Goal: Information Seeking & Learning: Compare options

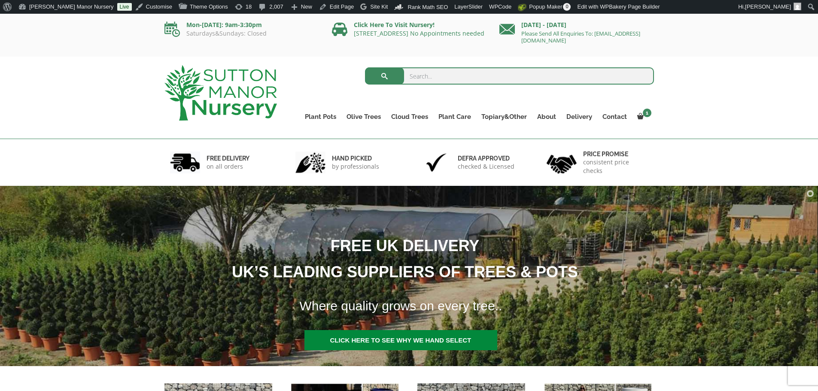
click at [240, 91] on img at bounding box center [221, 92] width 113 height 55
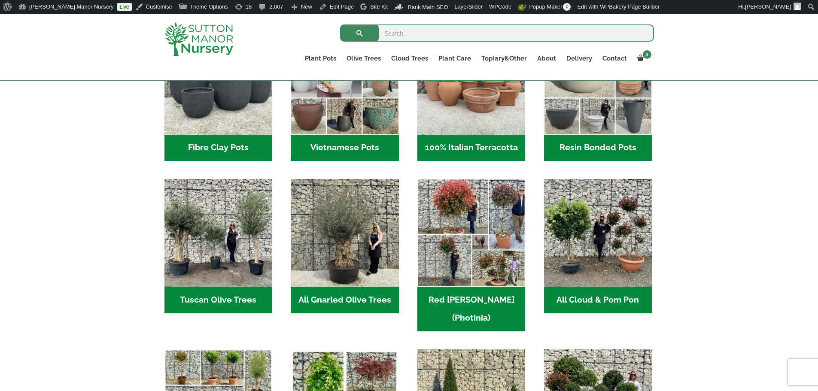
scroll to position [387, 0]
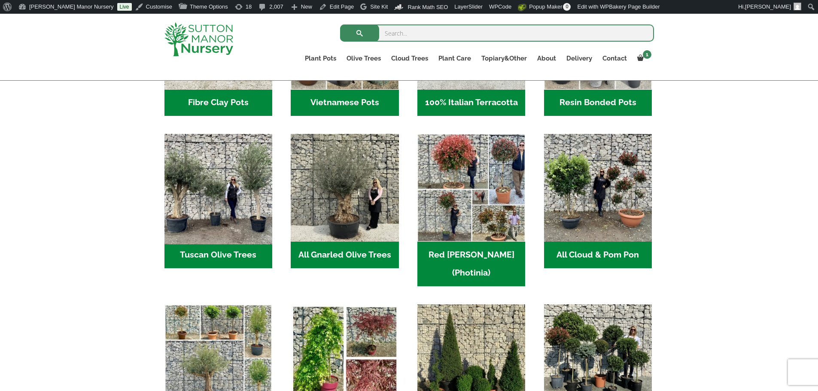
click at [216, 189] on img "Visit product category Tuscan Olive Trees" at bounding box center [217, 187] width 113 height 113
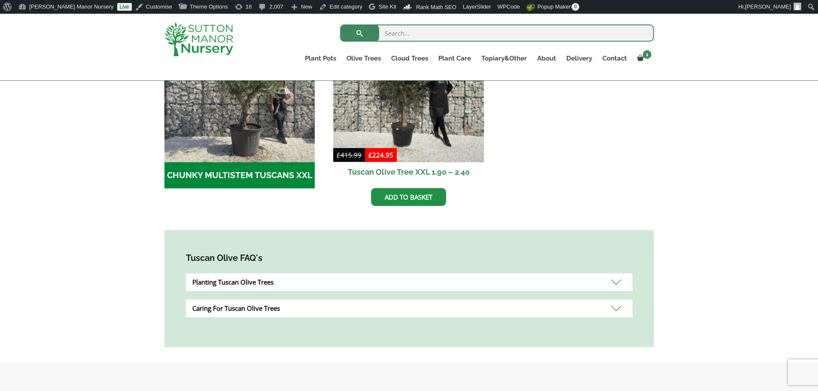
scroll to position [344, 0]
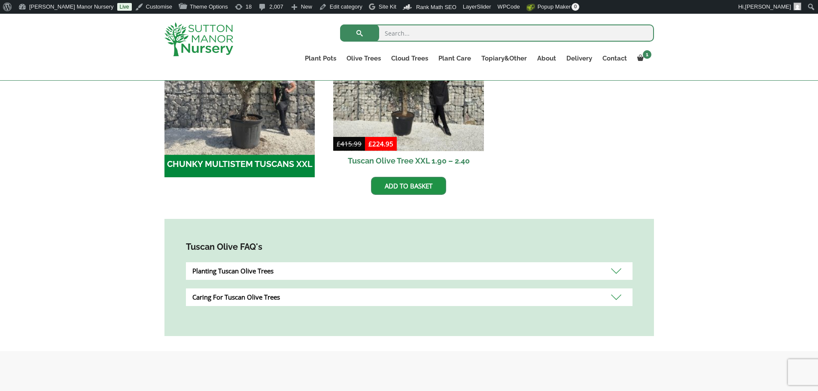
click at [237, 113] on img "Visit product category CHUNKY MULTISTEM TUSCANS XXL" at bounding box center [240, 76] width 158 height 158
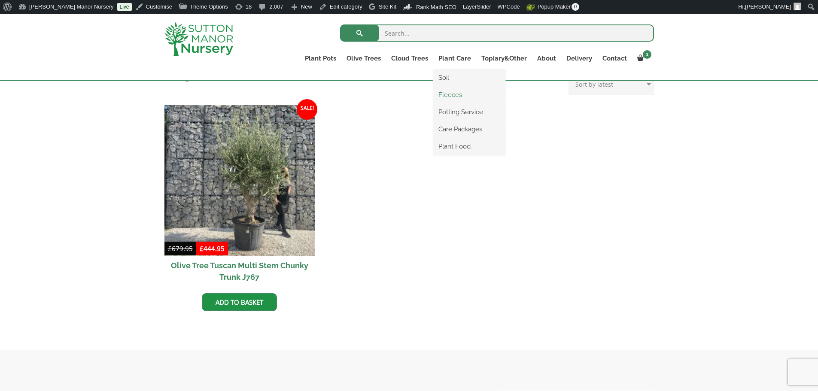
scroll to position [215, 0]
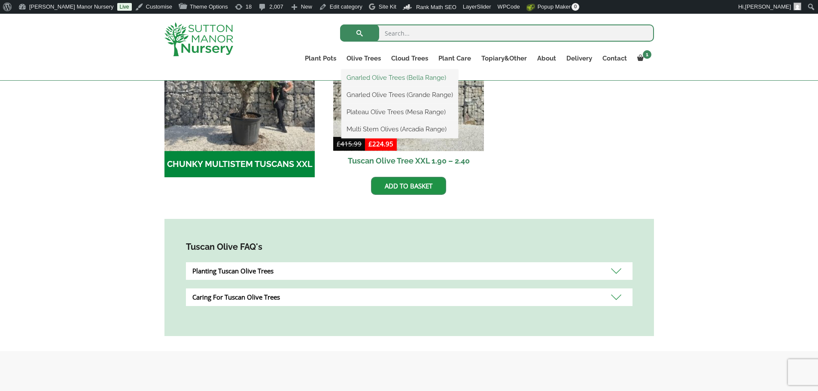
click at [374, 79] on link "Gnarled Olive Trees (Bella Range)" at bounding box center [399, 77] width 117 height 13
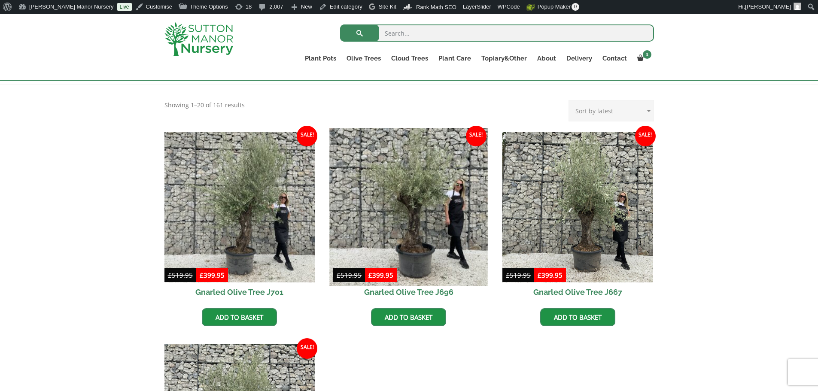
scroll to position [172, 0]
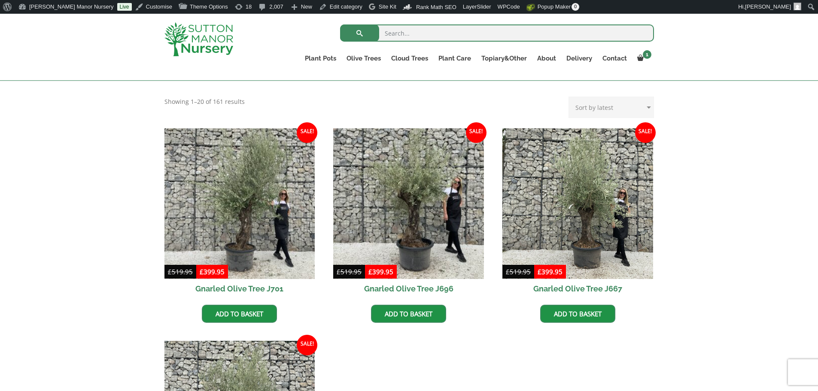
click at [201, 47] on img at bounding box center [199, 39] width 69 height 34
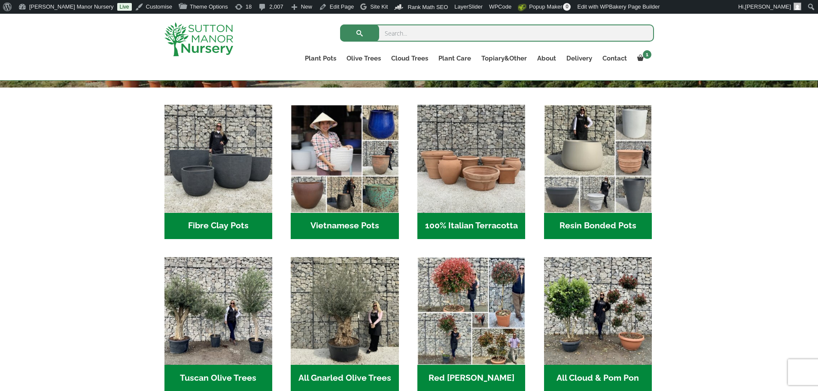
scroll to position [344, 0]
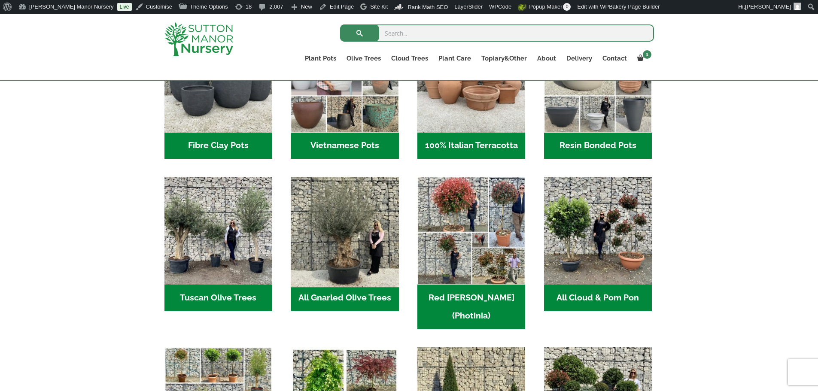
click at [384, 253] on img "Visit product category All Gnarled Olive Trees" at bounding box center [344, 230] width 113 height 113
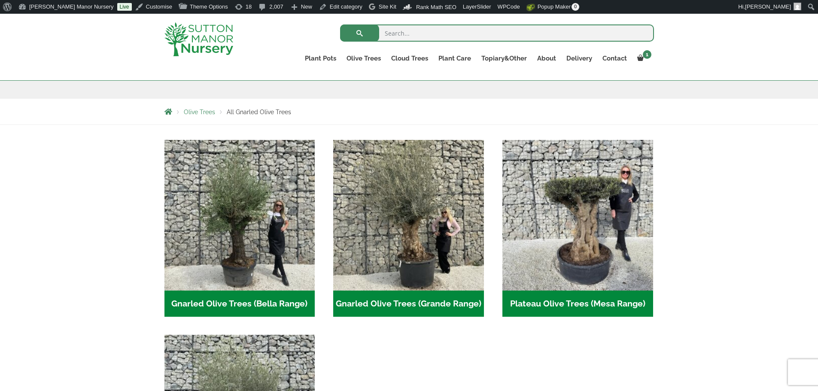
scroll to position [172, 0]
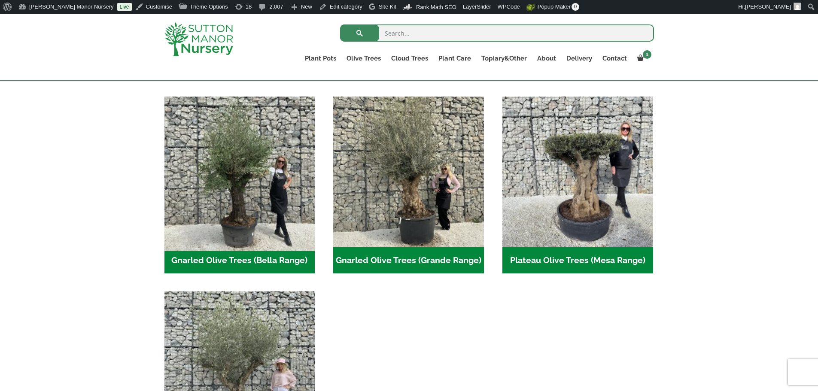
click at [214, 176] on img "Visit product category Gnarled Olive Trees (Bella Range)" at bounding box center [240, 172] width 158 height 158
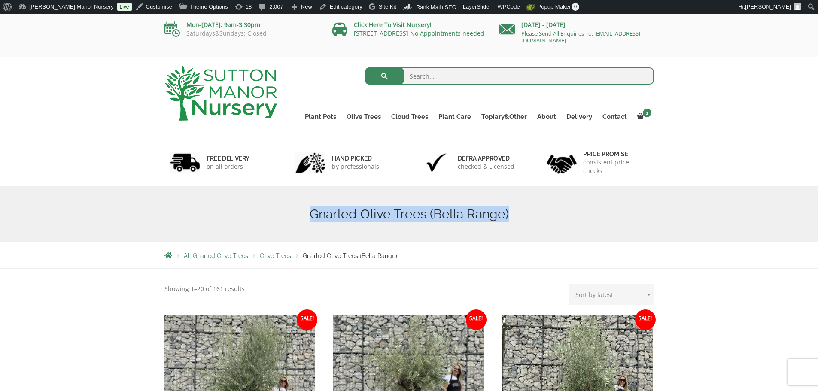
drag, startPoint x: 514, startPoint y: 214, endPoint x: 315, endPoint y: 219, distance: 199.4
click at [310, 222] on div "Gnarled Olive Trees (Bella Range)" at bounding box center [409, 214] width 503 height 57
copy h1 "Gnarled Olive Trees (Bella Range)"
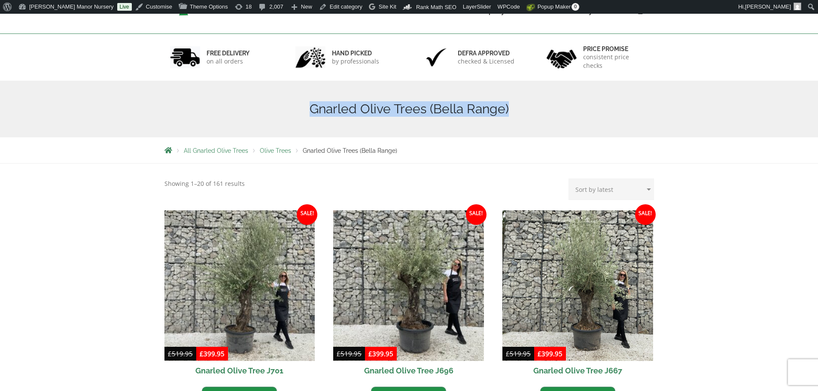
scroll to position [215, 0]
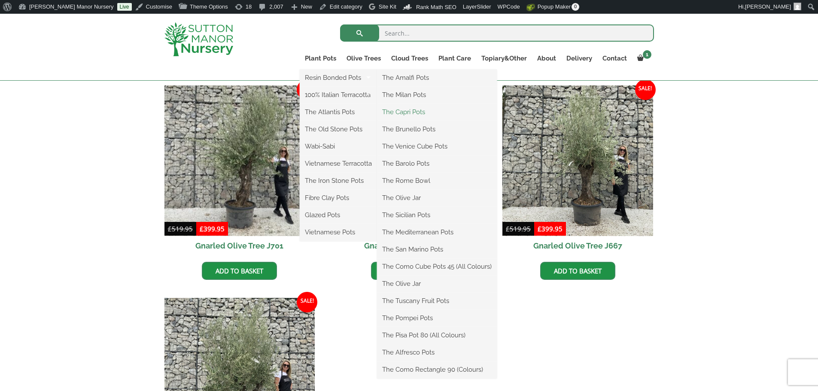
click at [411, 109] on link "The Capri Pots" at bounding box center [437, 112] width 120 height 13
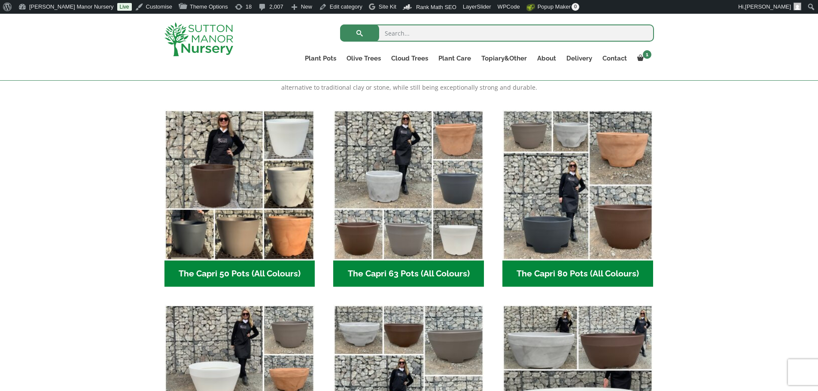
scroll to position [215, 0]
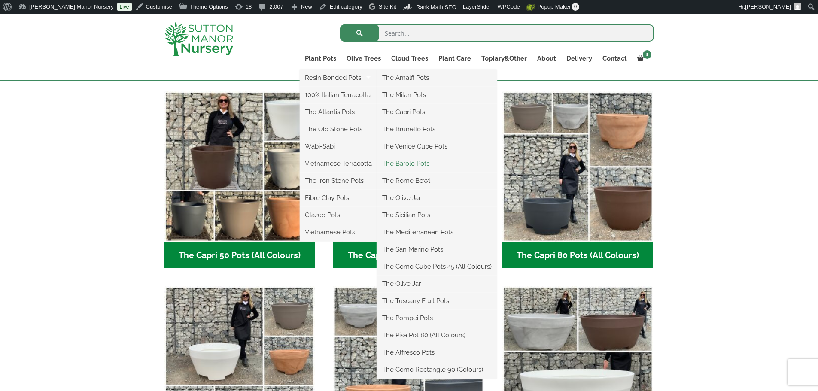
click at [414, 161] on link "The Barolo Pots" at bounding box center [437, 163] width 120 height 13
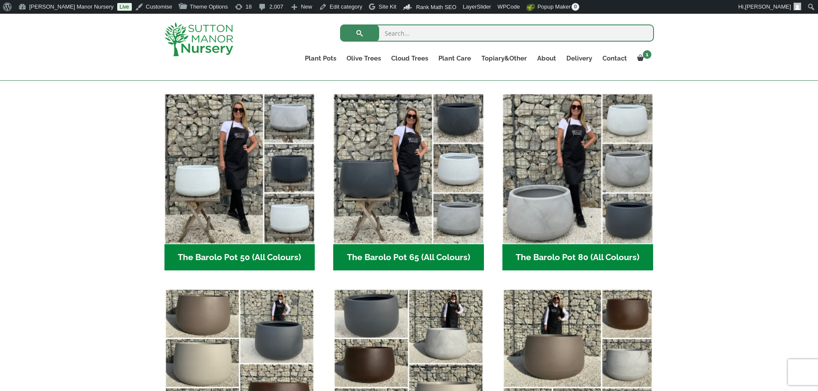
scroll to position [215, 0]
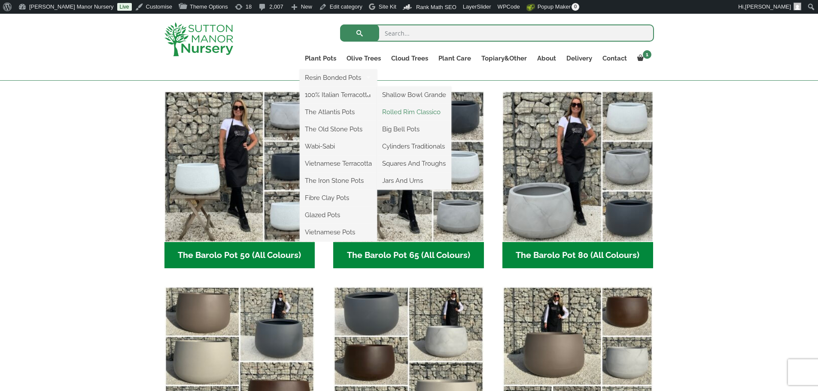
click at [391, 111] on link "Rolled Rim Classico" at bounding box center [414, 112] width 74 height 13
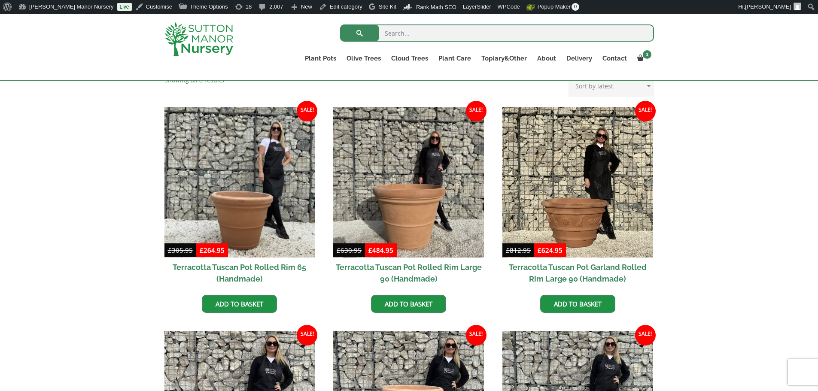
scroll to position [387, 0]
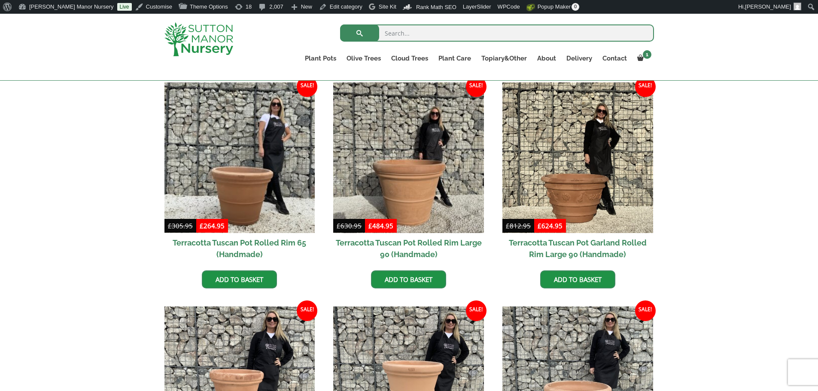
click at [217, 45] on img at bounding box center [199, 39] width 69 height 34
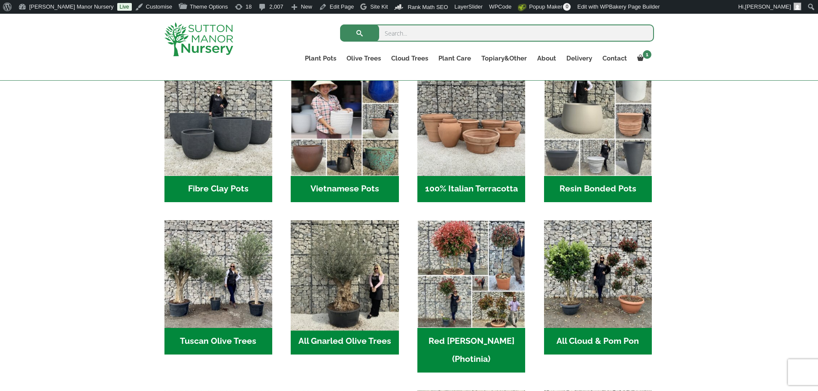
scroll to position [301, 0]
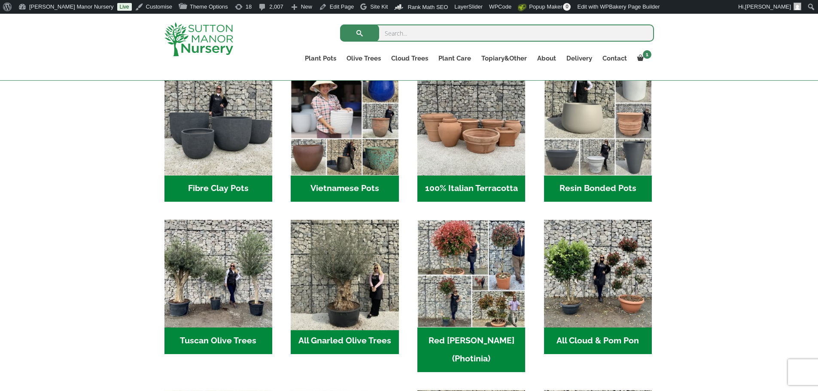
click at [337, 276] on img "Visit product category All Gnarled Olive Trees" at bounding box center [344, 273] width 113 height 113
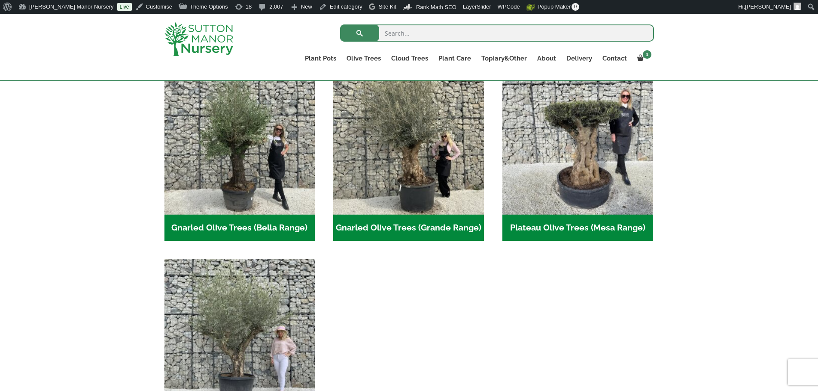
scroll to position [215, 0]
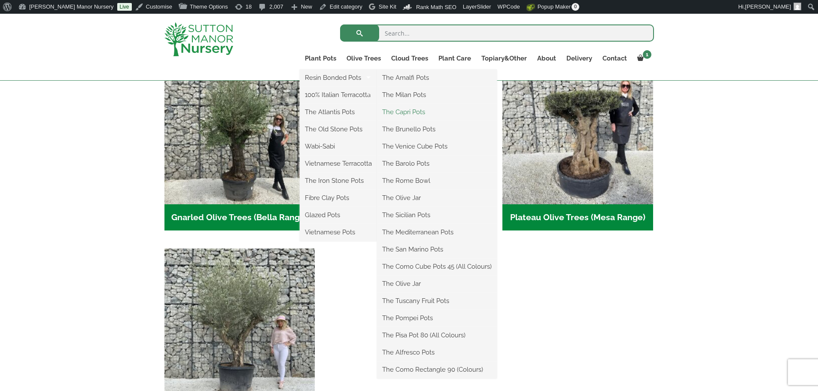
click at [401, 113] on link "The Capri Pots" at bounding box center [437, 112] width 120 height 13
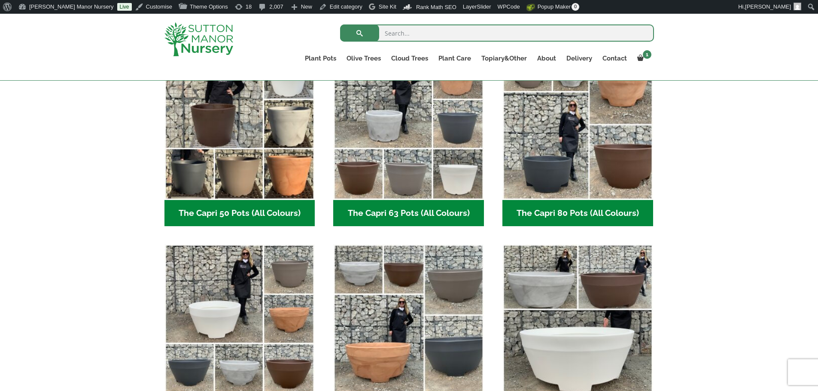
scroll to position [258, 0]
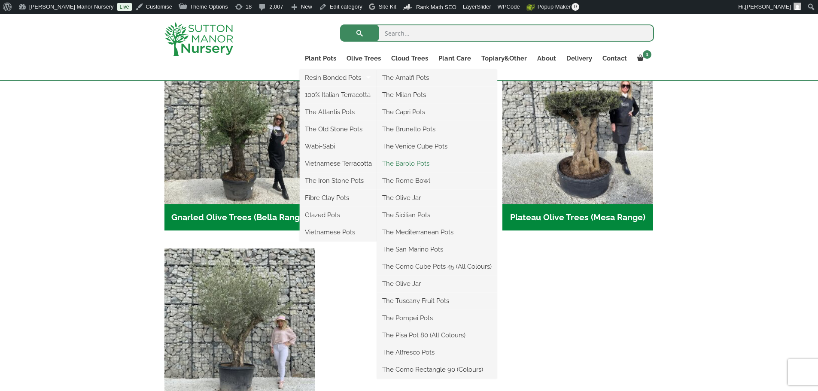
click at [427, 161] on link "The Barolo Pots" at bounding box center [437, 163] width 120 height 13
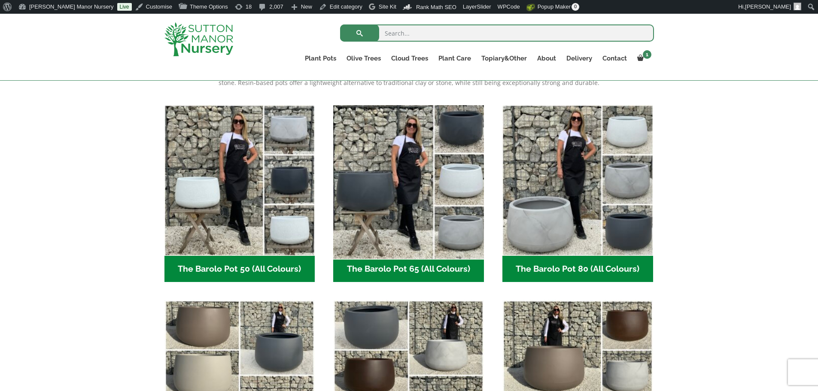
scroll to position [258, 0]
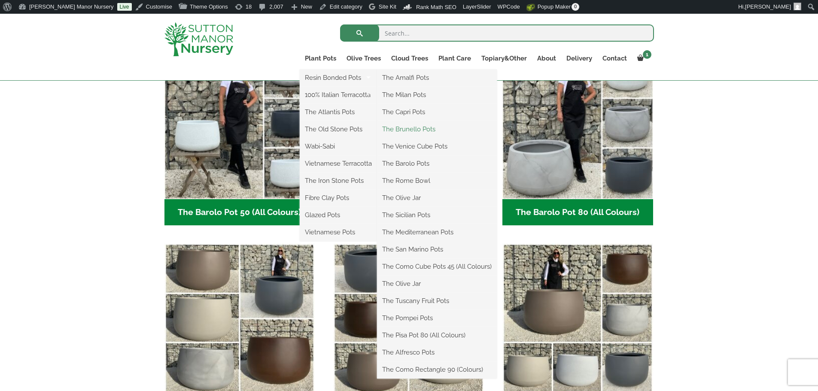
click at [412, 129] on link "The Brunello Pots" at bounding box center [437, 129] width 120 height 13
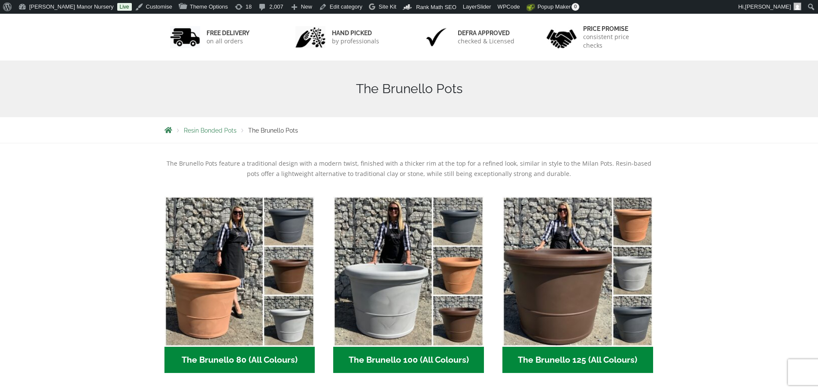
scroll to position [258, 0]
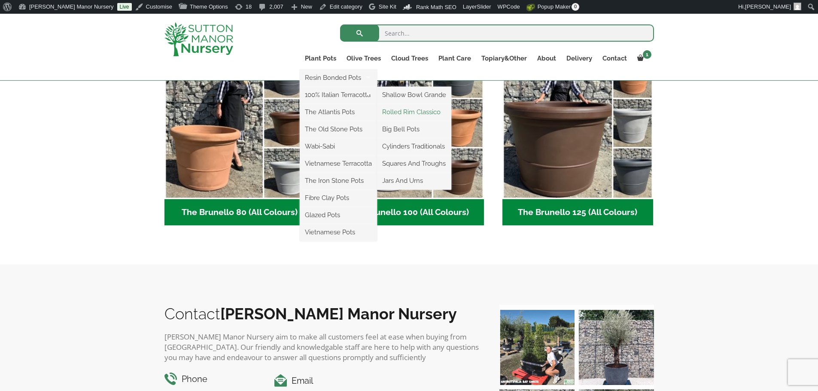
click at [403, 110] on link "Rolled Rim Classico" at bounding box center [414, 112] width 74 height 13
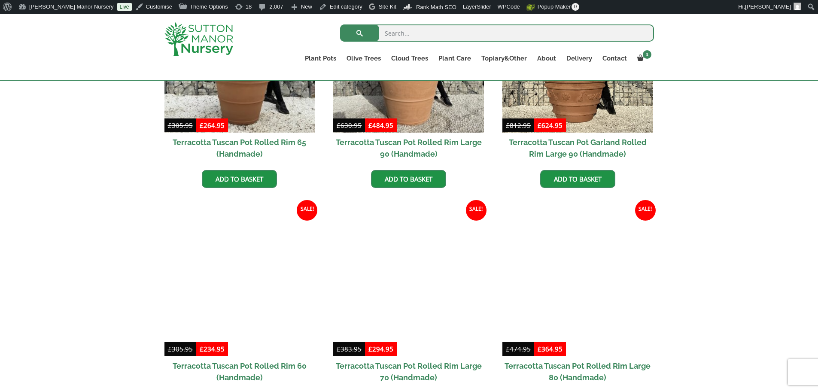
scroll to position [472, 0]
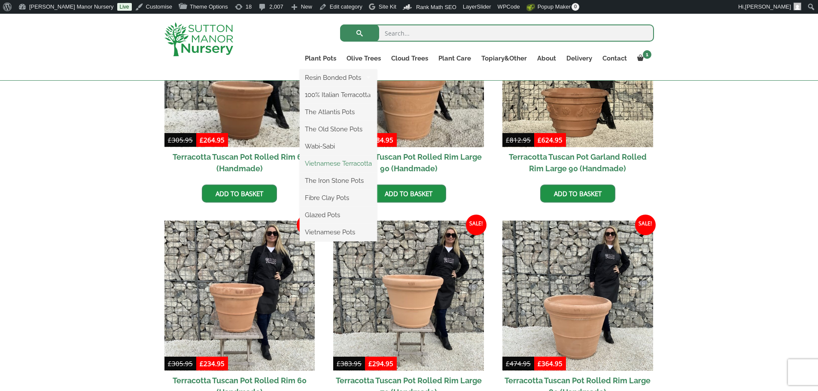
click at [317, 164] on link "Vietnamese Terracotta" at bounding box center [338, 163] width 77 height 13
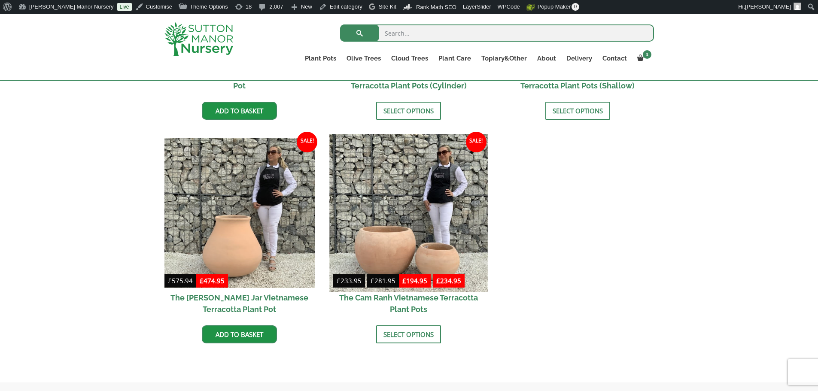
scroll to position [172, 0]
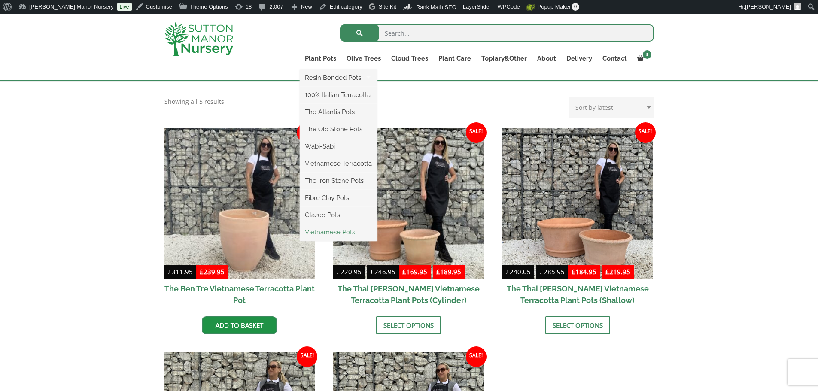
click at [330, 229] on link "Vietnamese Pots" at bounding box center [338, 232] width 77 height 13
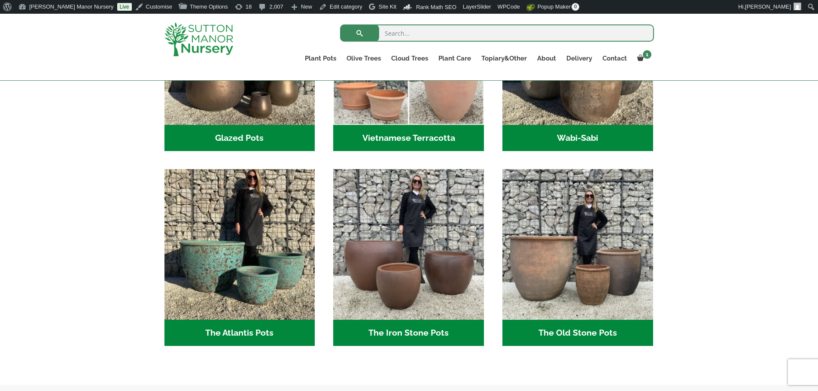
scroll to position [387, 0]
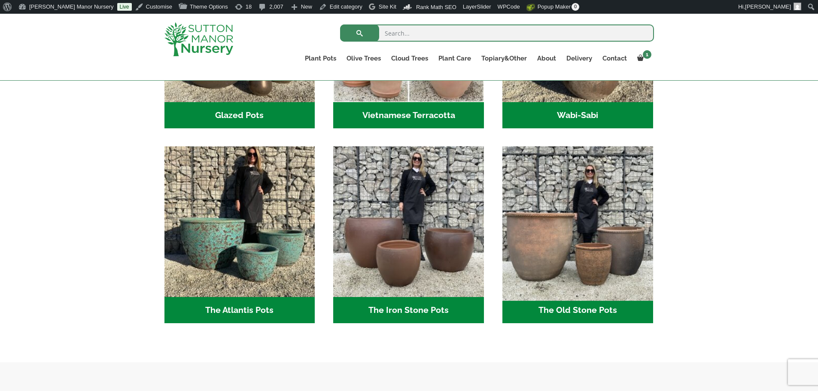
drag, startPoint x: 579, startPoint y: 253, endPoint x: 562, endPoint y: 253, distance: 17.2
click at [562, 253] on img "Visit product category The Old Stone Pots" at bounding box center [578, 222] width 158 height 158
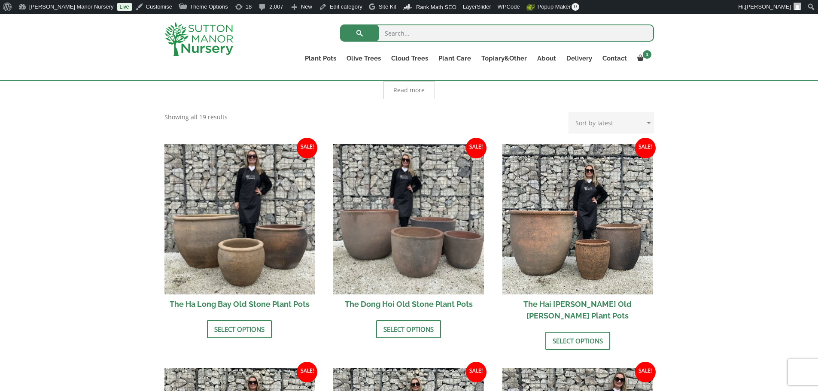
scroll to position [258, 0]
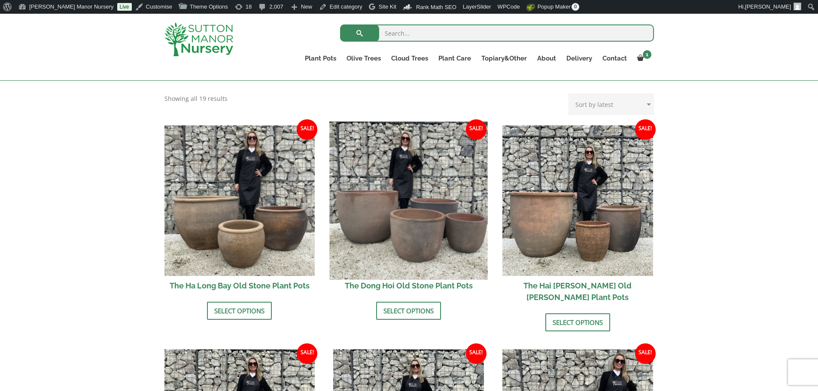
drag, startPoint x: 425, startPoint y: 193, endPoint x: 404, endPoint y: 193, distance: 21.1
click at [404, 193] on img at bounding box center [409, 201] width 158 height 158
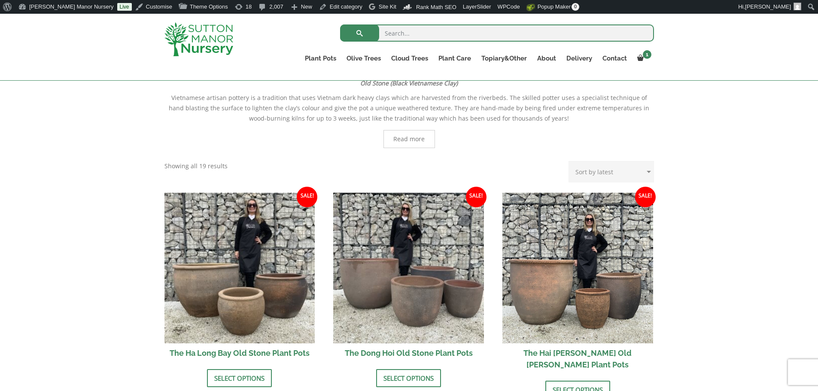
scroll to position [86, 0]
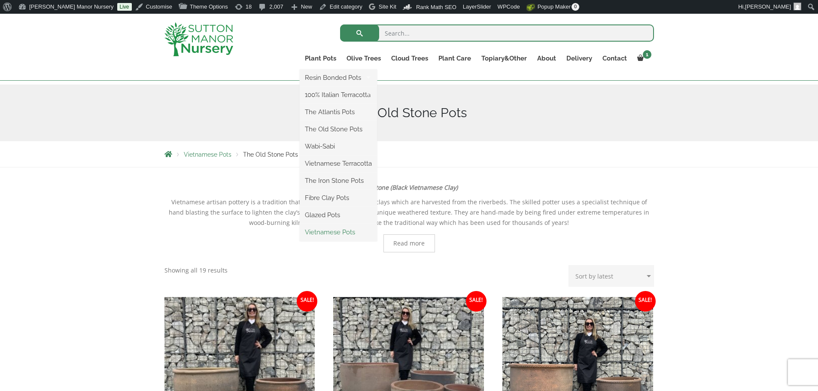
click at [335, 232] on link "Vietnamese Pots" at bounding box center [338, 232] width 77 height 13
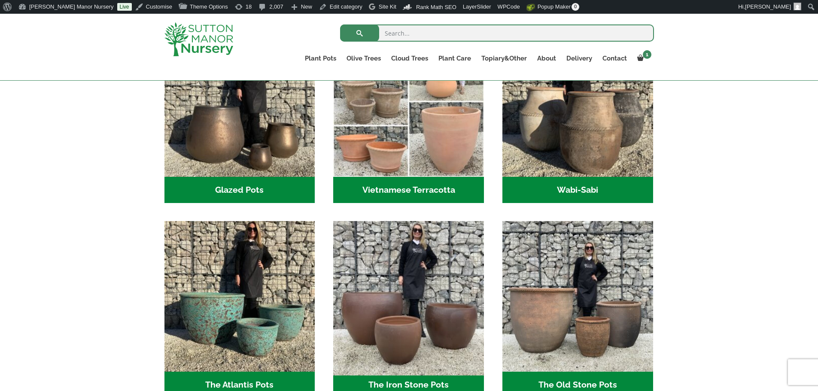
scroll to position [472, 0]
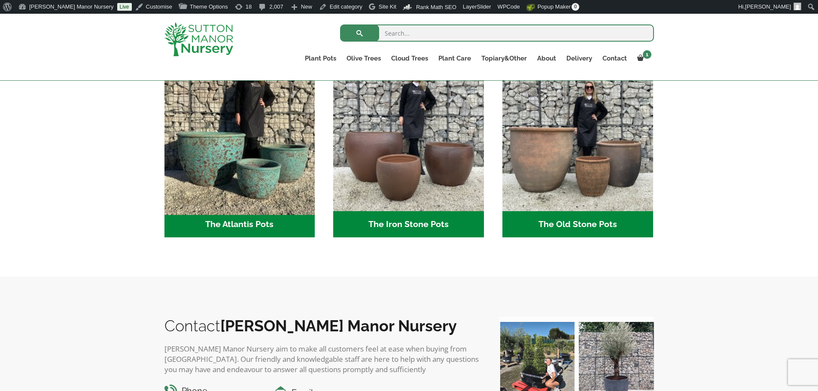
drag, startPoint x: 244, startPoint y: 155, endPoint x: 236, endPoint y: 145, distance: 12.8
click at [236, 145] on img "Visit product category The Atlantis Pots" at bounding box center [240, 136] width 158 height 158
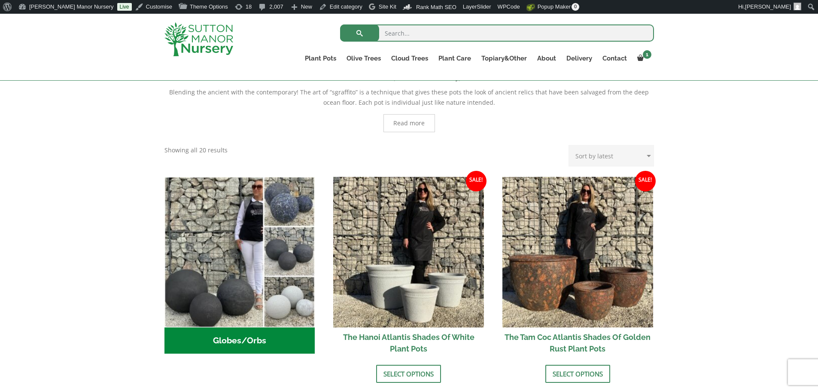
scroll to position [172, 0]
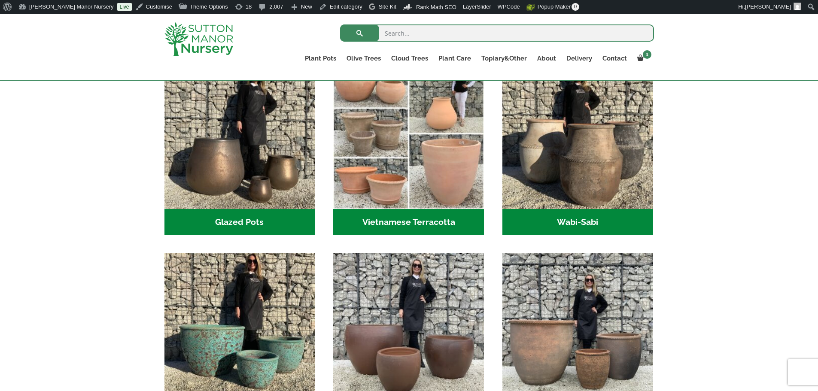
scroll to position [258, 0]
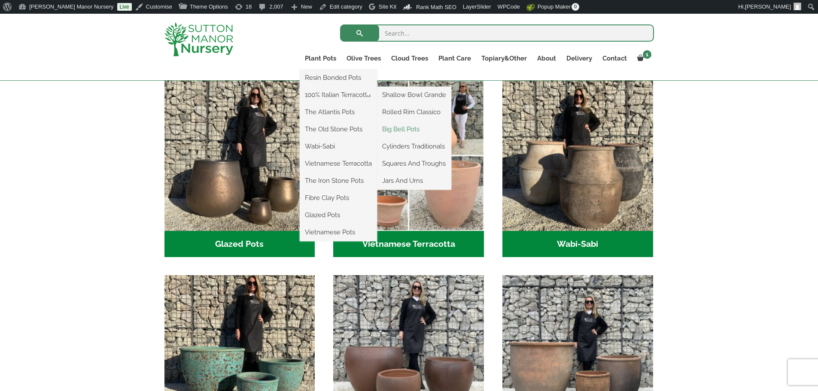
click at [396, 128] on link "Big Bell Pots" at bounding box center [414, 129] width 74 height 13
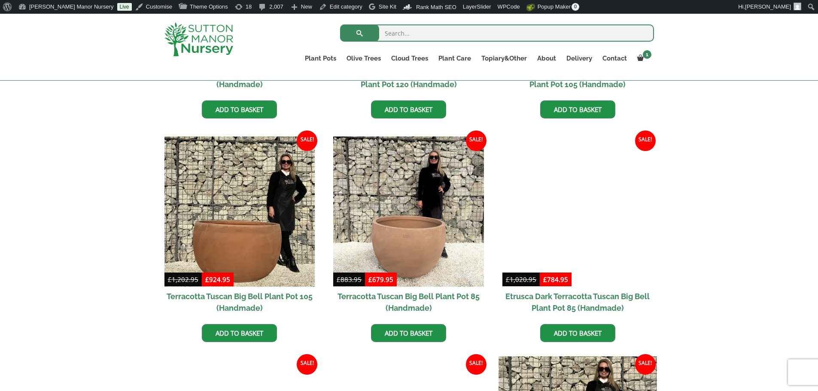
scroll to position [387, 0]
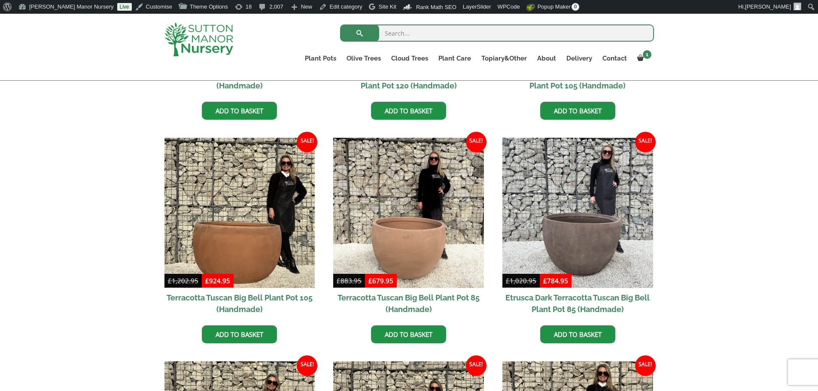
click at [423, 31] on input "search" at bounding box center [497, 32] width 314 height 17
type input "terracotta big bell 85"
click at [340, 24] on button "submit" at bounding box center [359, 32] width 39 height 17
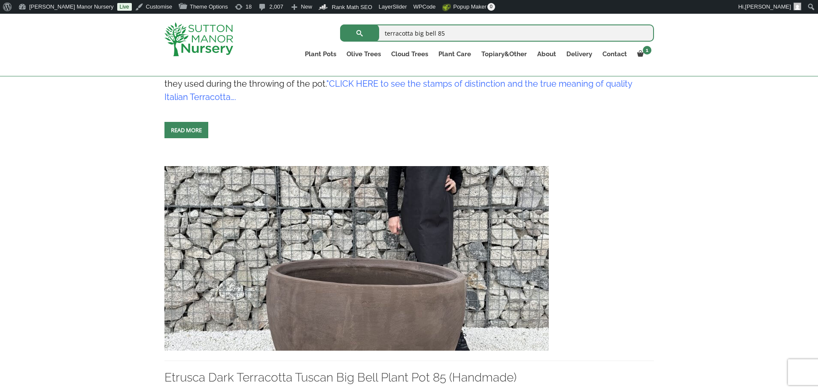
scroll to position [472, 0]
